Goal: Task Accomplishment & Management: Complete application form

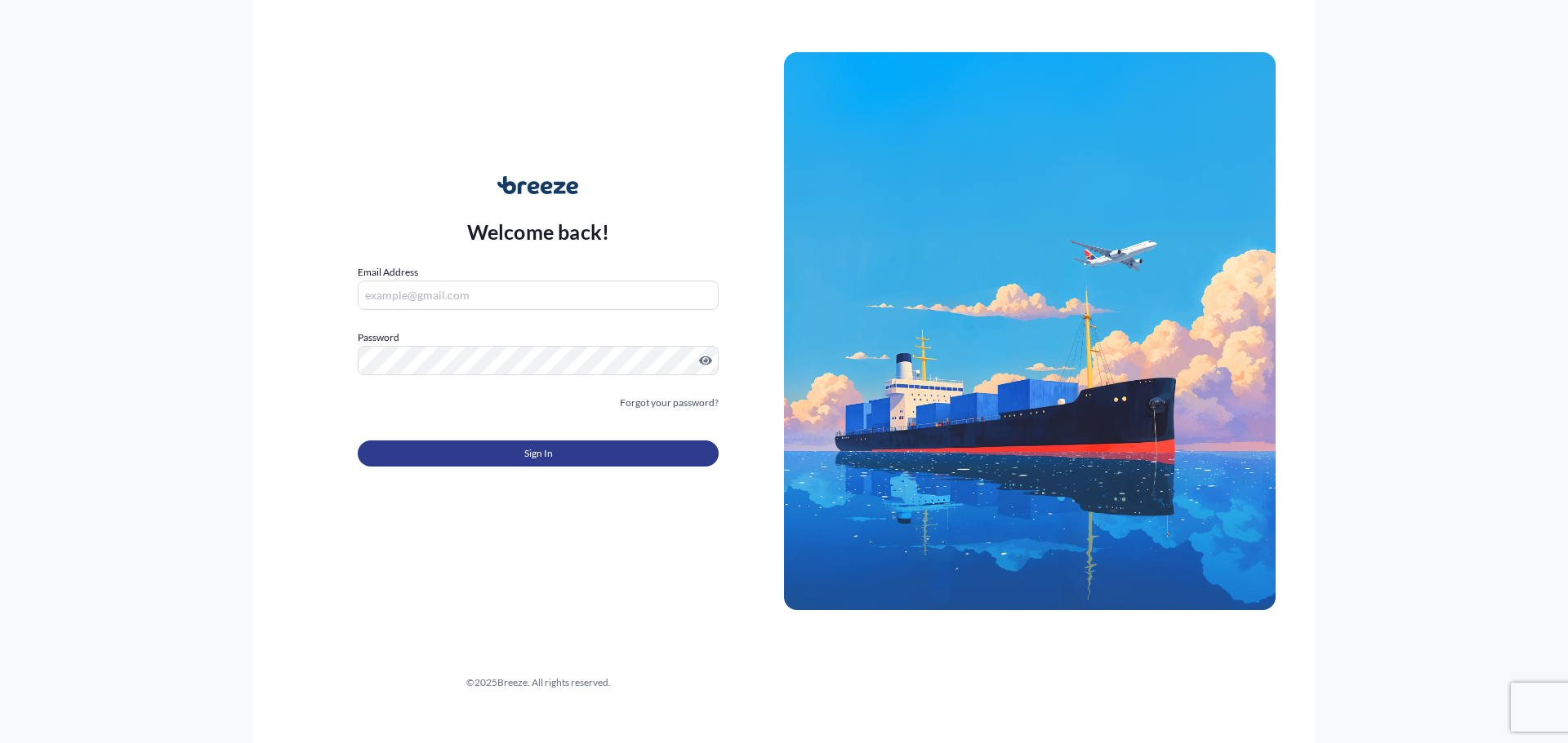
type input "[EMAIL_ADDRESS][DOMAIN_NAME]"
click at [563, 442] on button "Sign In" at bounding box center [538, 454] width 361 height 26
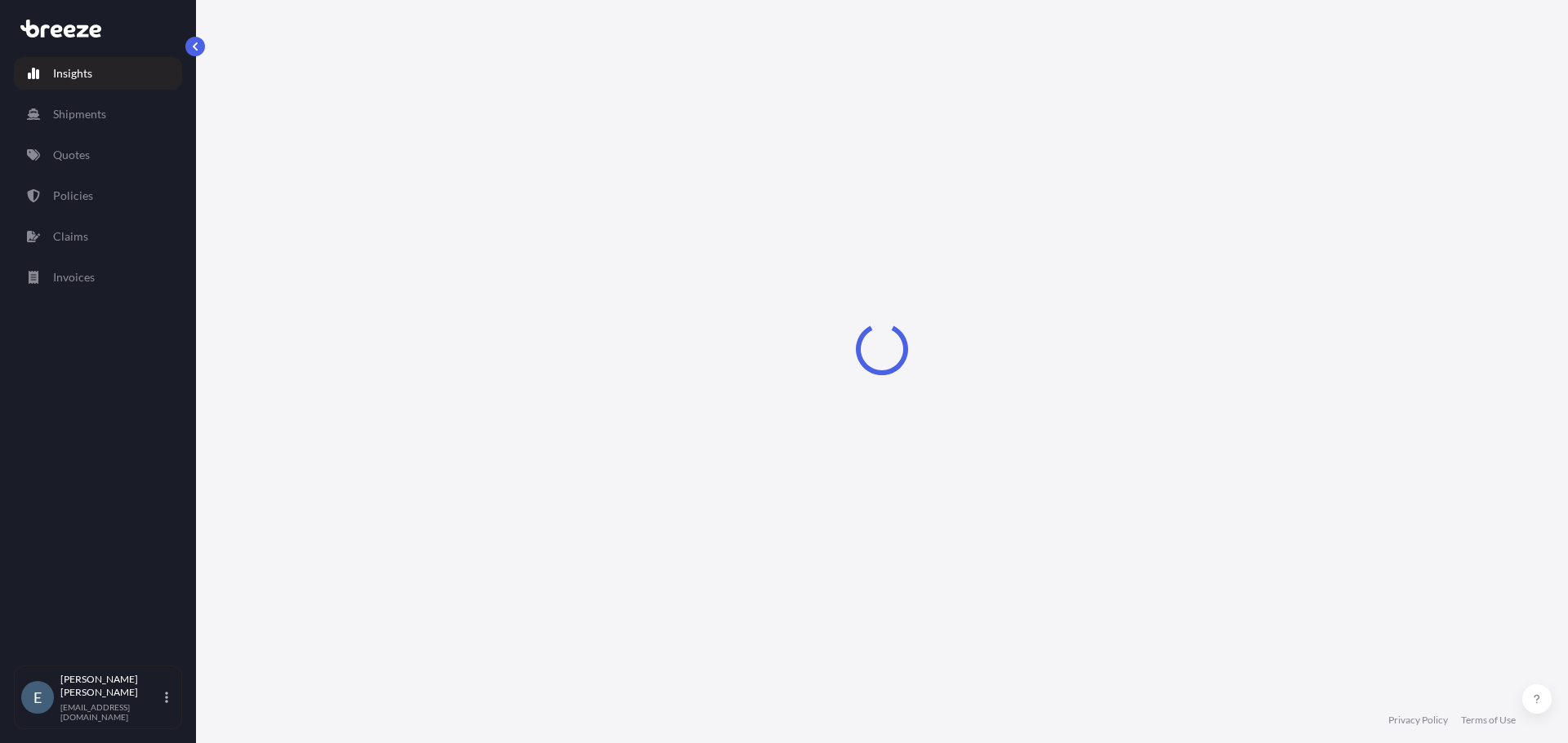
select select "2025"
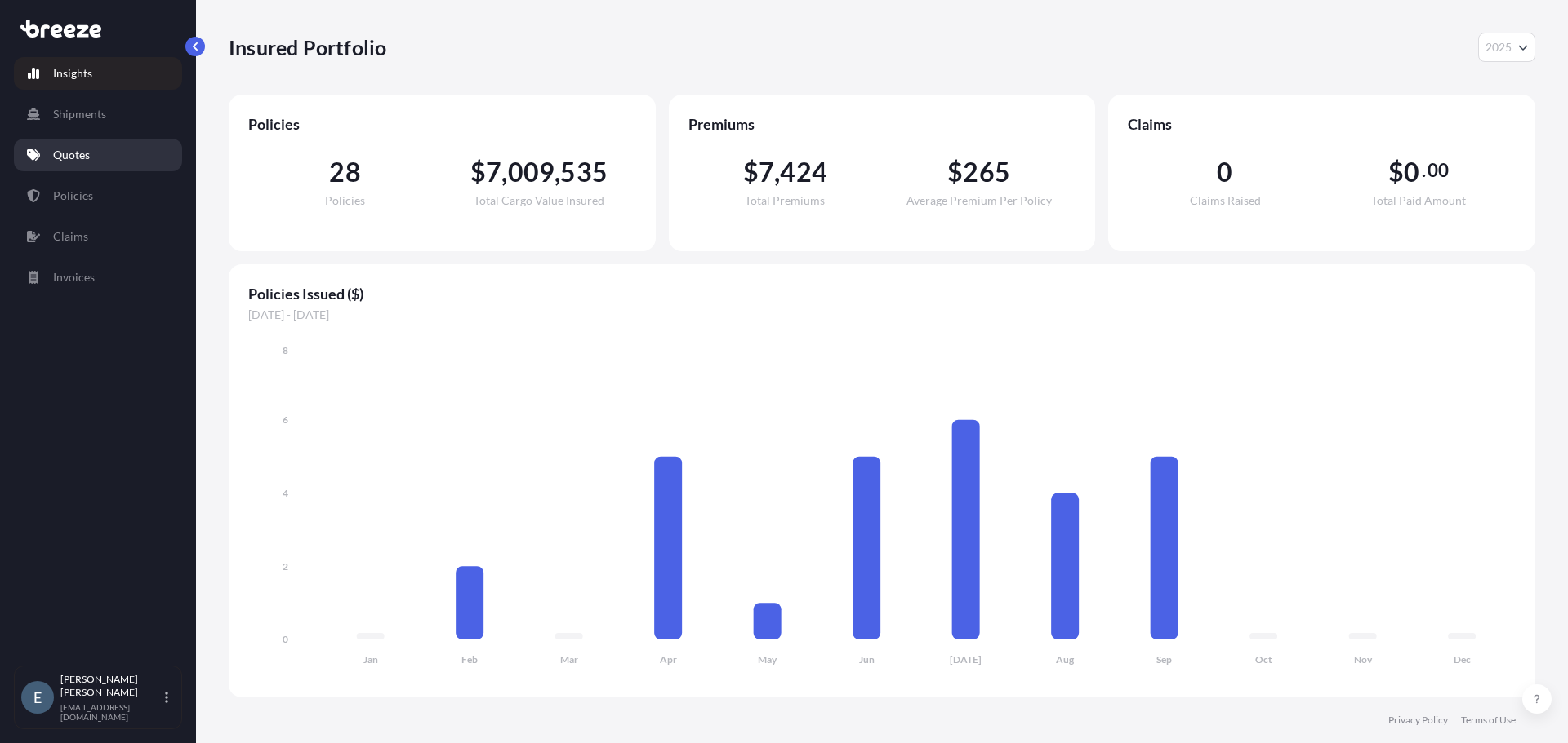
click at [79, 148] on p "Quotes" at bounding box center [71, 154] width 37 height 16
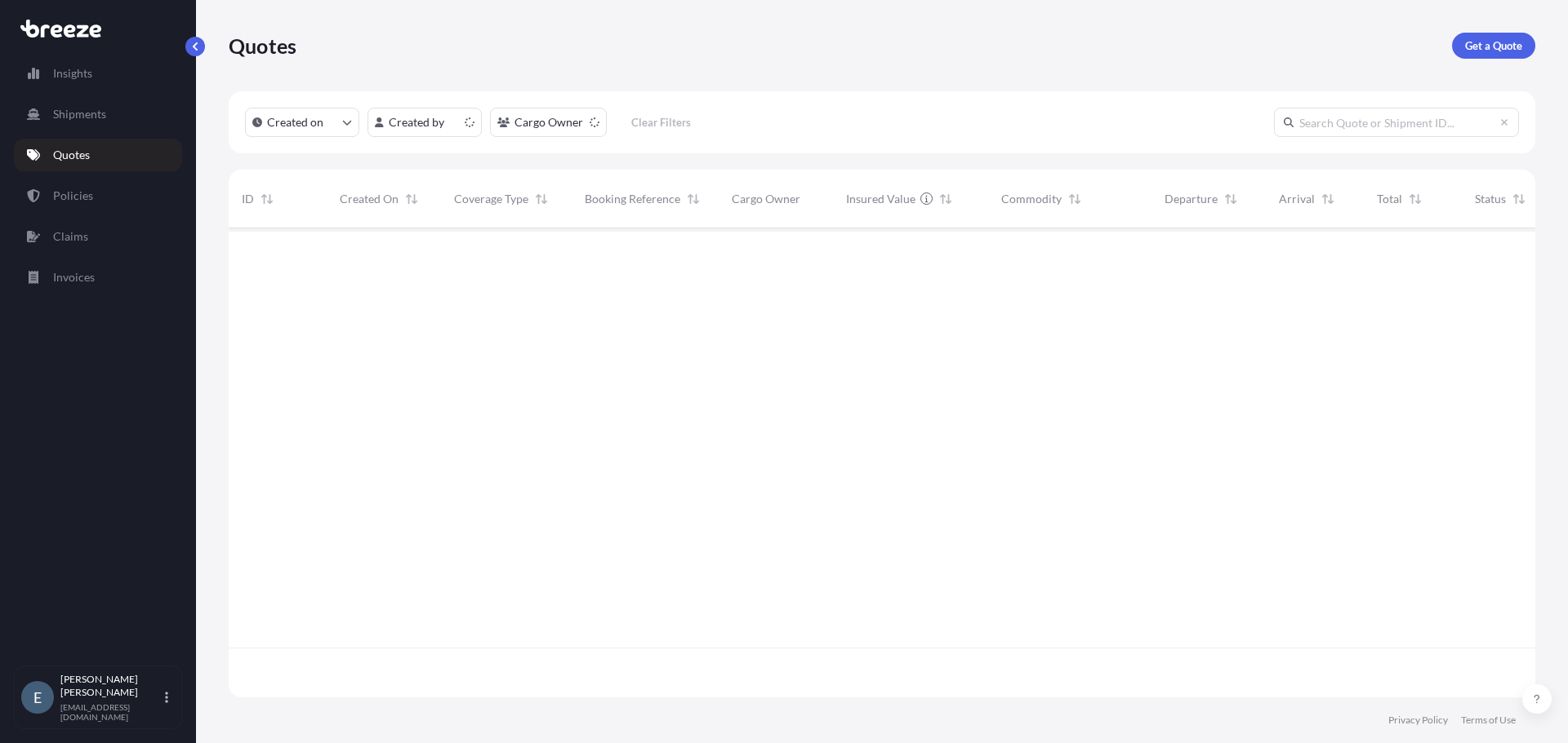
scroll to position [466, 1294]
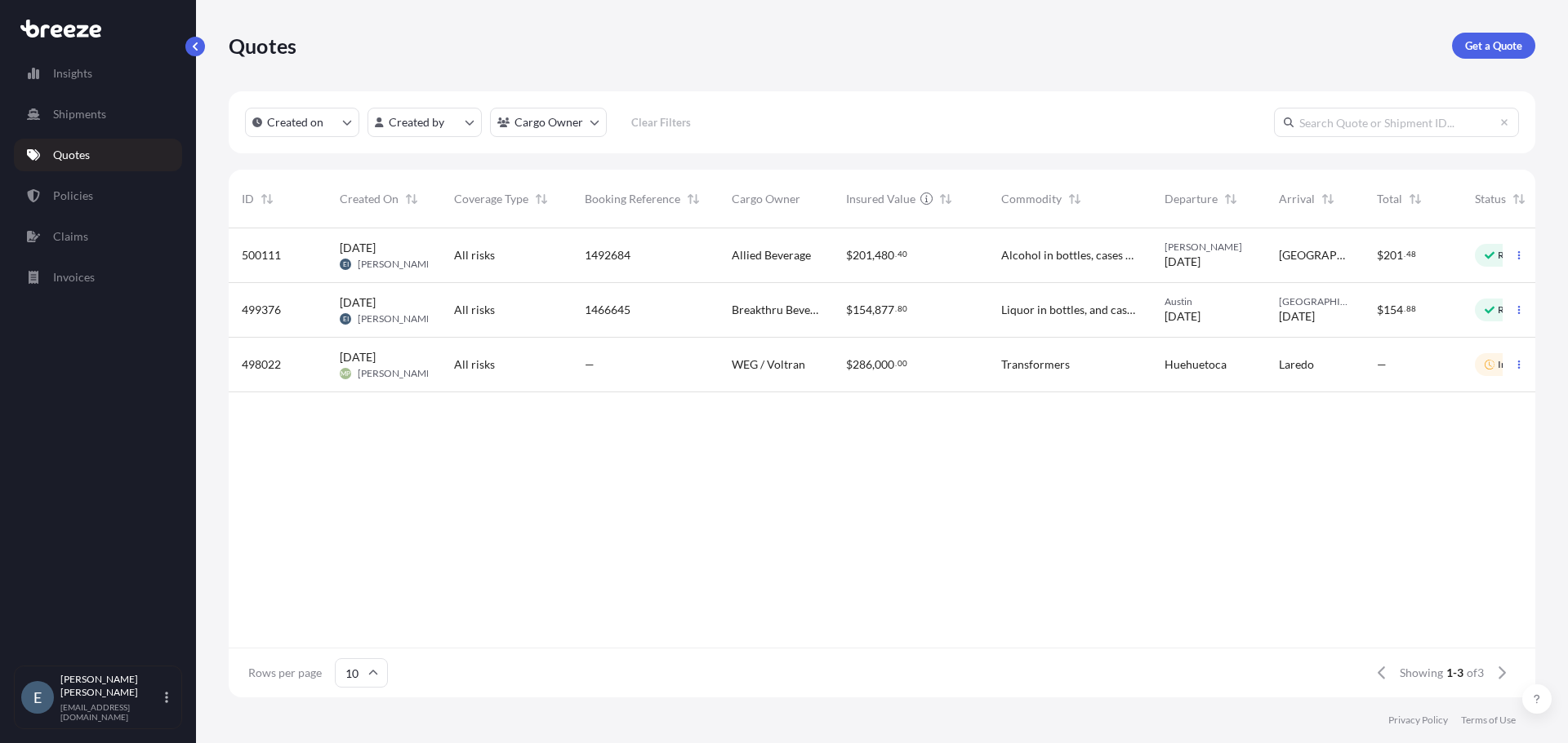
click at [1363, 246] on div "[GEOGRAPHIC_DATA]" at bounding box center [1314, 256] width 98 height 55
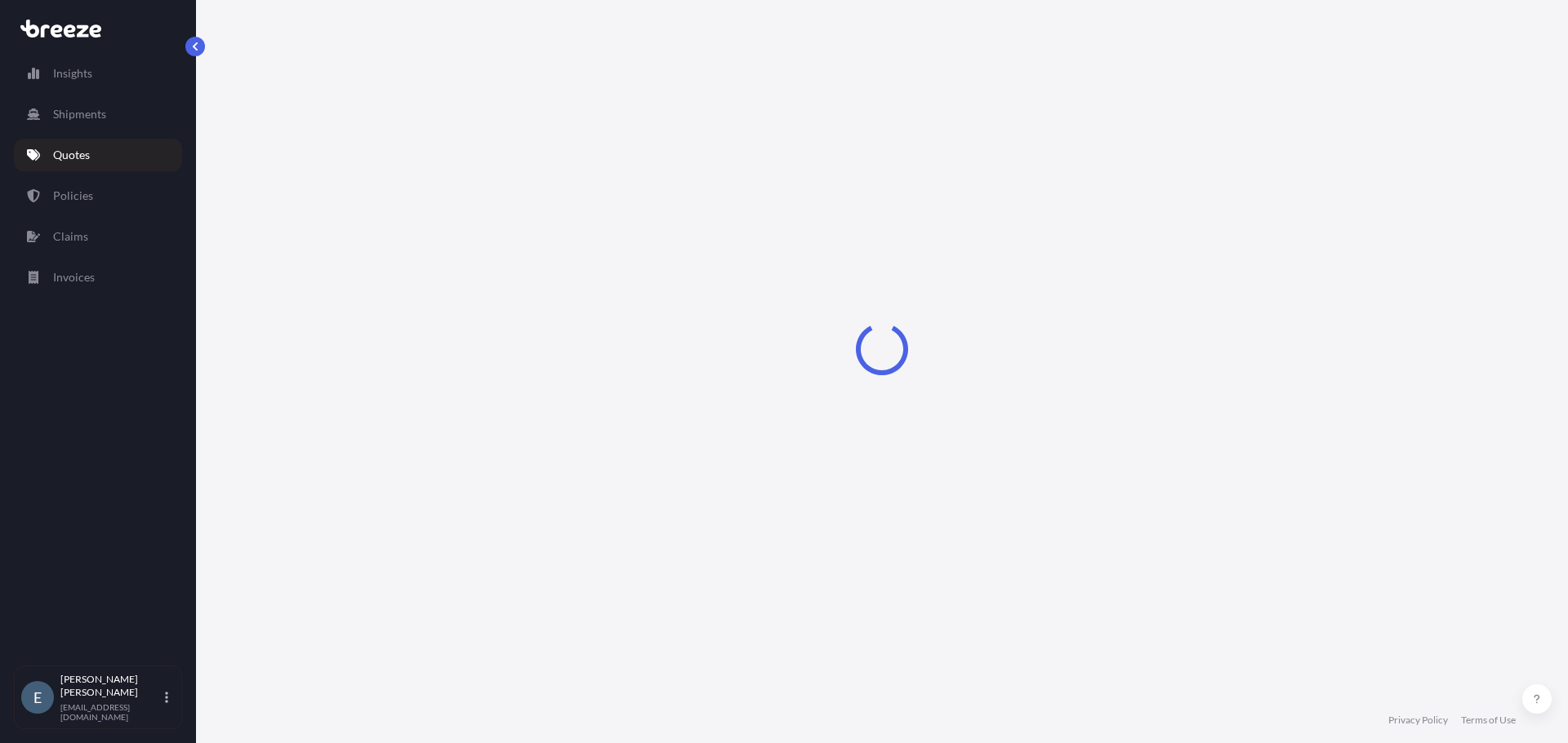
select select "Road"
select select "2"
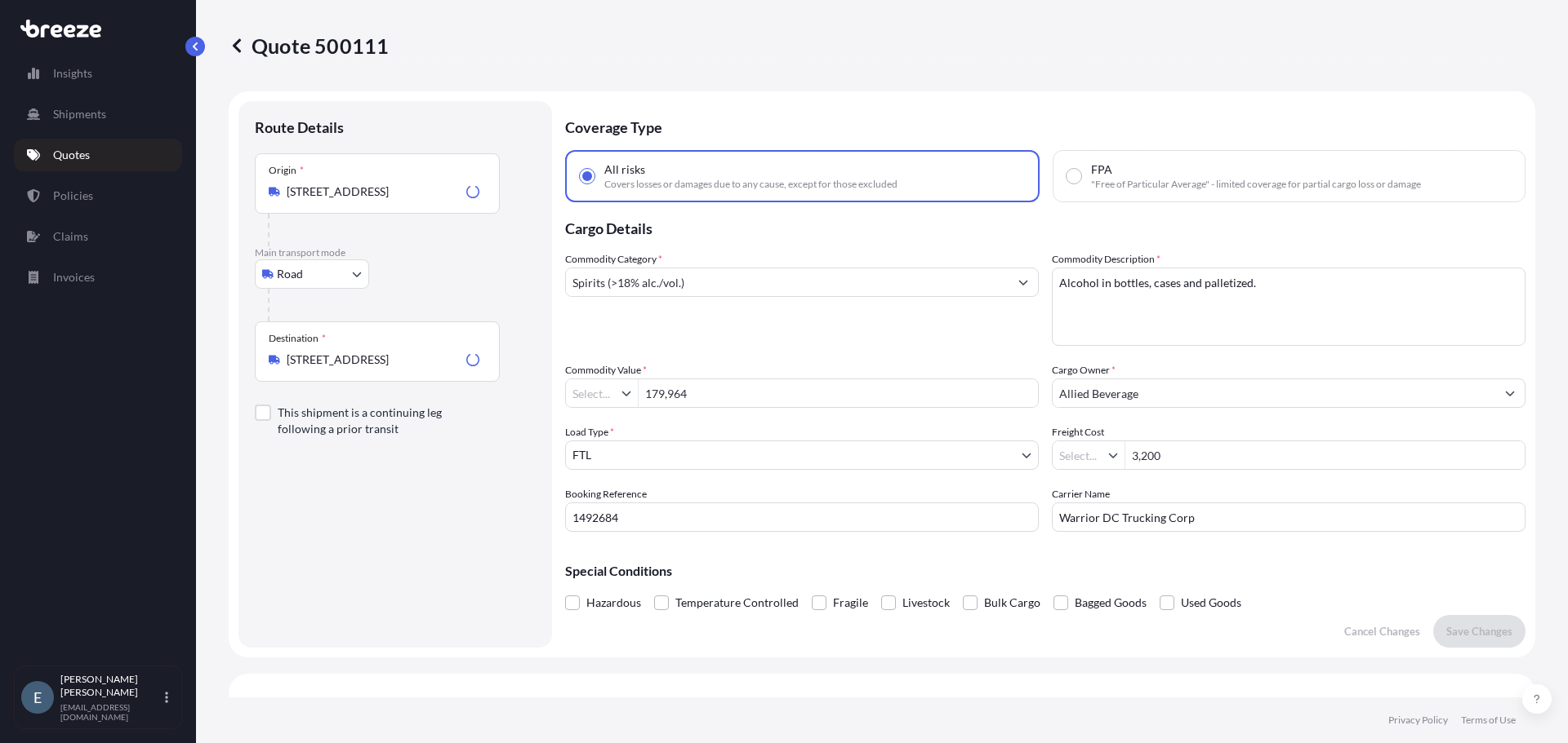
type input "$ USD"
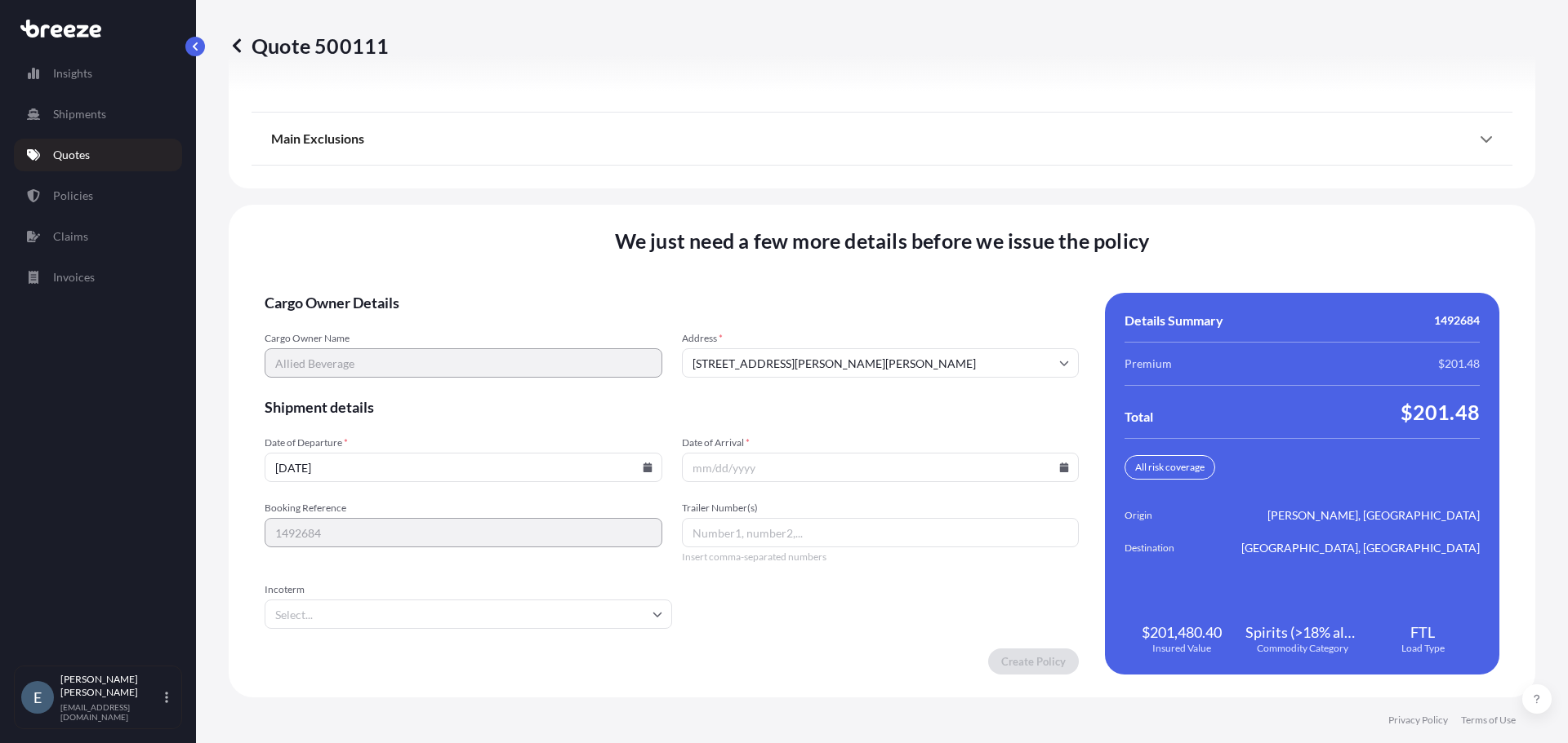
scroll to position [2241, 0]
click at [1063, 468] on input "Date of Arrival *" at bounding box center [881, 468] width 398 height 29
click at [1060, 467] on icon at bounding box center [1064, 467] width 9 height 9
click at [793, 383] on button "30" at bounding box center [793, 377] width 26 height 26
type input "[DATE]"
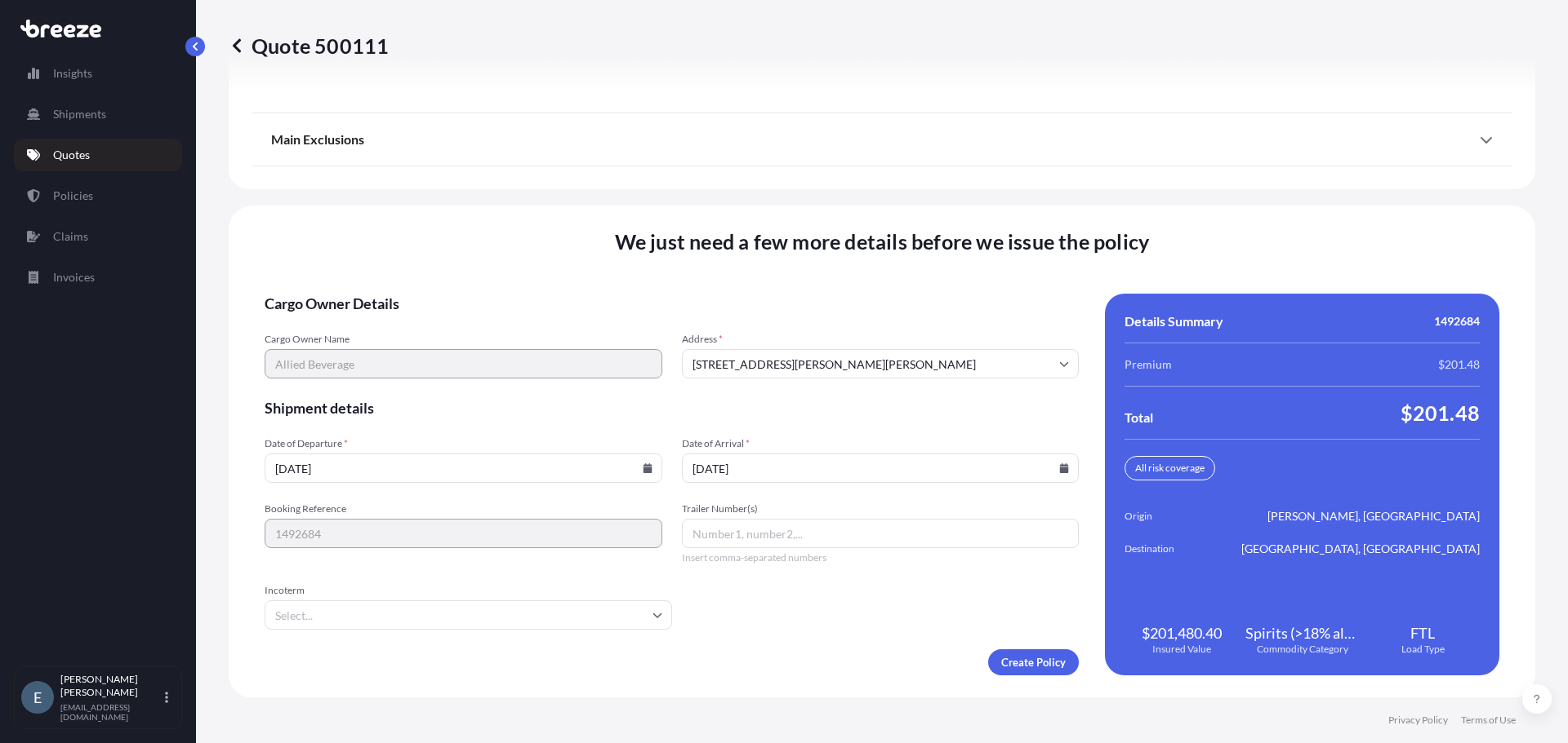
click at [798, 536] on input "Trailer Number(s)" at bounding box center [881, 533] width 398 height 29
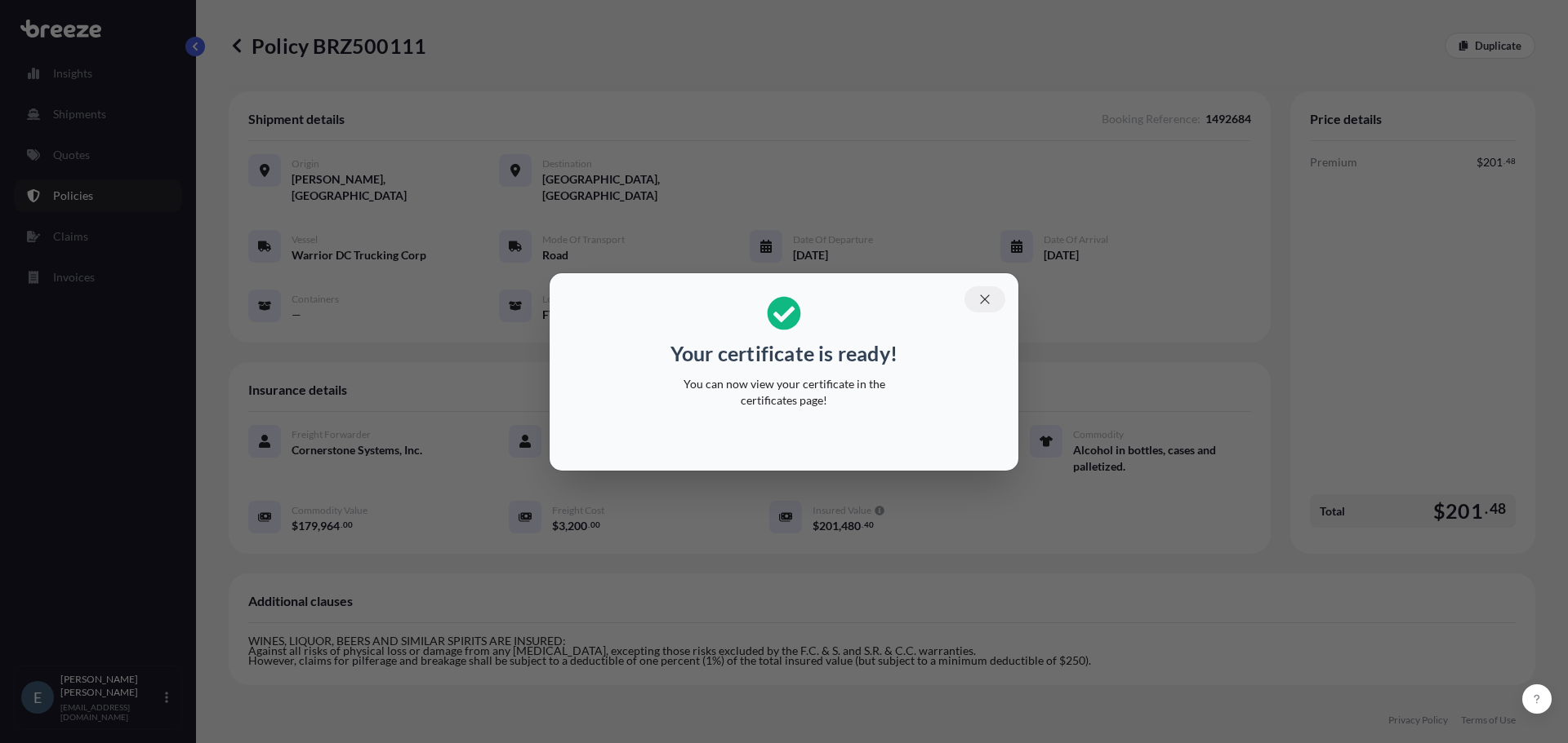
click at [982, 299] on icon "button" at bounding box center [984, 299] width 15 height 15
